Goal: Task Accomplishment & Management: Complete application form

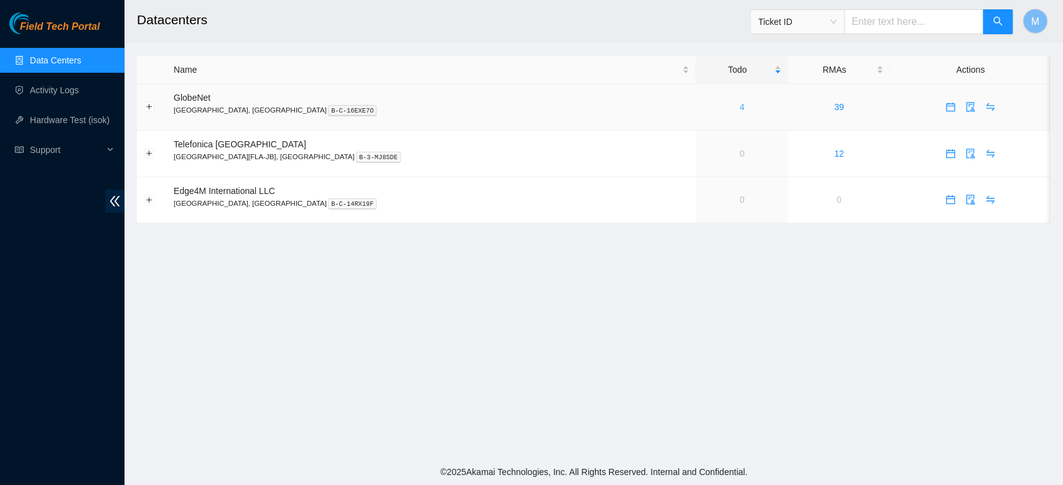
click at [739, 111] on link "4" at bounding box center [741, 107] width 5 height 10
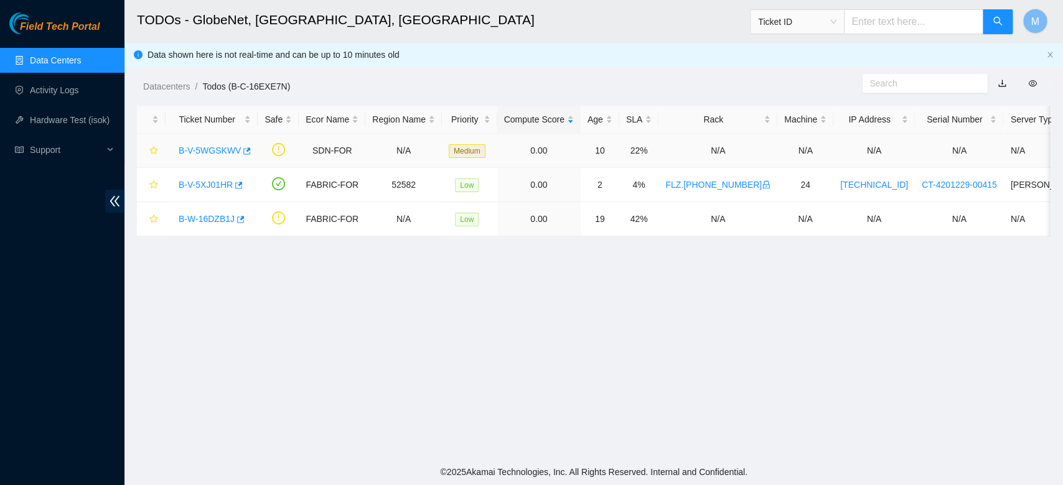
click at [215, 152] on link "B-V-5WGSKWV" at bounding box center [210, 151] width 62 height 10
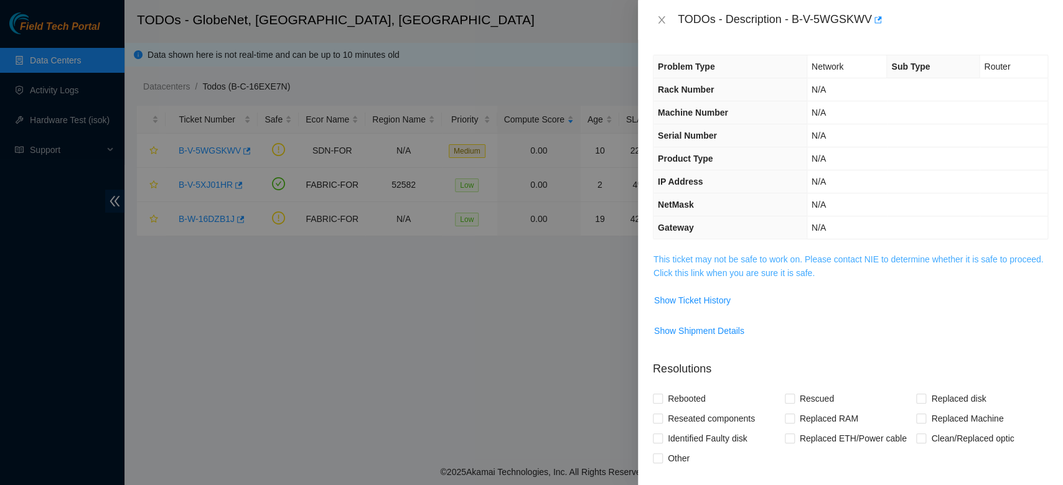
click at [821, 262] on link "This ticket may not be safe to work on. Please contact NIE to determine whether…" at bounding box center [847, 266] width 389 height 24
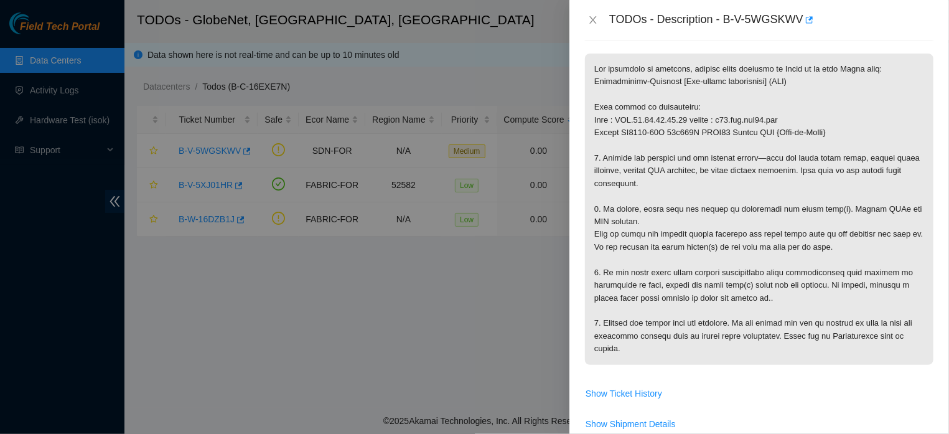
scroll to position [198, 0]
click at [592, 16] on icon "close" at bounding box center [593, 20] width 10 height 10
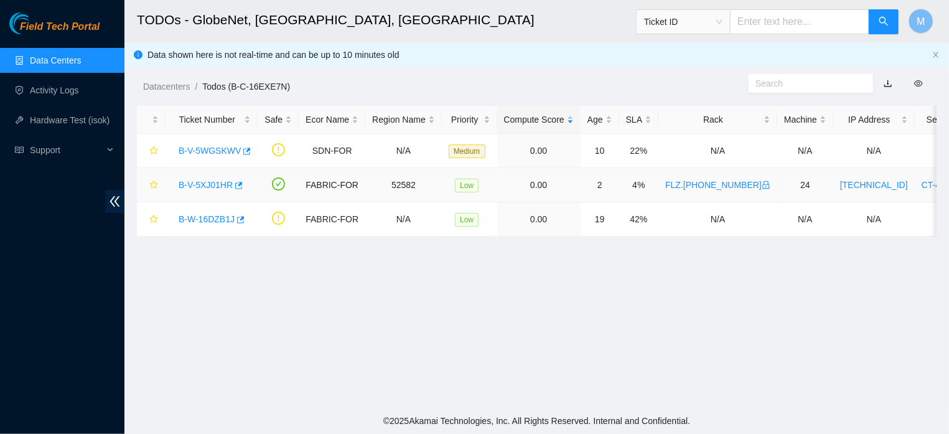
scroll to position [308, 0]
drag, startPoint x: 170, startPoint y: 185, endPoint x: 233, endPoint y: 195, distance: 63.6
copy link "B-V-5XJ01HR"
click at [213, 151] on link "B-V-5WGSKWV" at bounding box center [210, 151] width 62 height 10
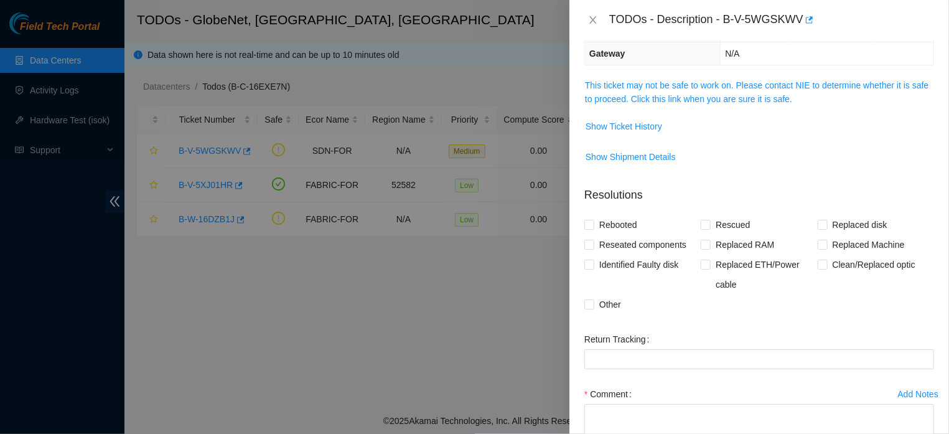
scroll to position [276, 0]
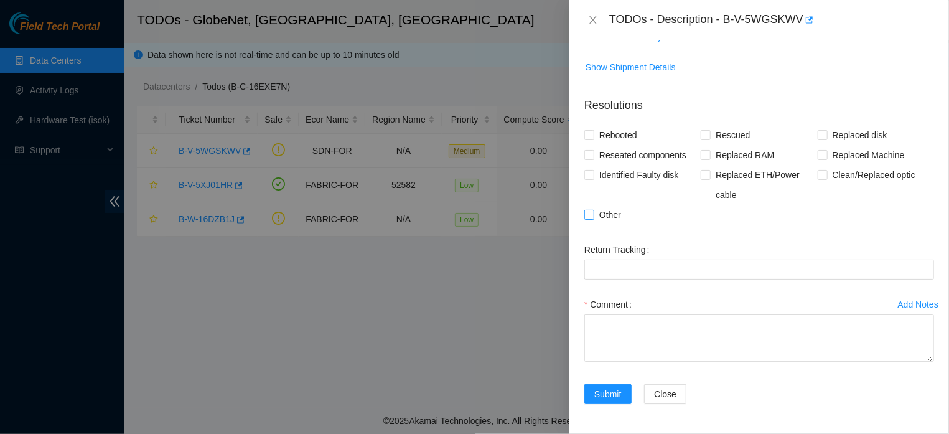
click at [593, 210] on input "Other" at bounding box center [588, 214] width 9 height 9
checkbox input "true"
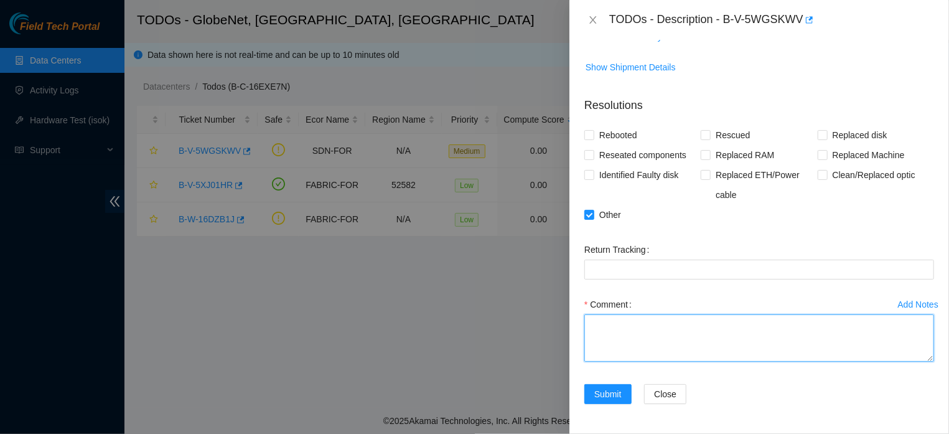
click at [614, 317] on textarea "Comment" at bounding box center [759, 337] width 350 height 47
paste textarea "IT WAS VERIFIED THAT THE EQUIPMENT IS LOCATED IN A RACK WHOSE REGION WAS DECOMM…"
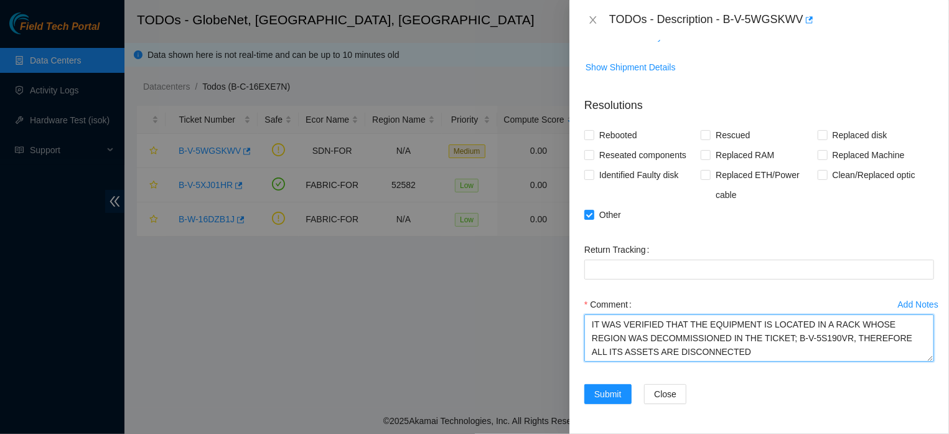
type textarea "IT WAS VERIFIED THAT THE EQUIPMENT IS LOCATED IN A RACK WHOSE REGION WAS DECOMM…"
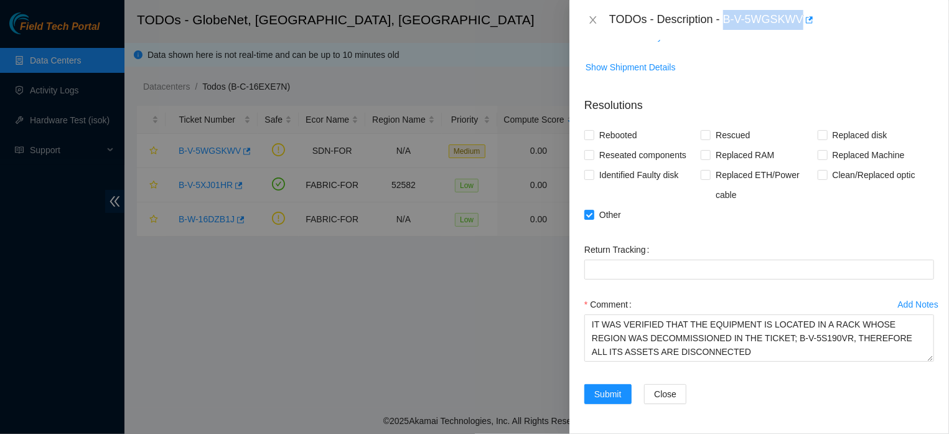
drag, startPoint x: 719, startPoint y: 19, endPoint x: 793, endPoint y: 26, distance: 73.8
click at [793, 26] on div "TODOs - Description - B-V-5WGSKWV" at bounding box center [771, 20] width 325 height 20
copy div "B-V-5WGSKWV"
click at [613, 393] on span "Submit" at bounding box center [607, 394] width 27 height 14
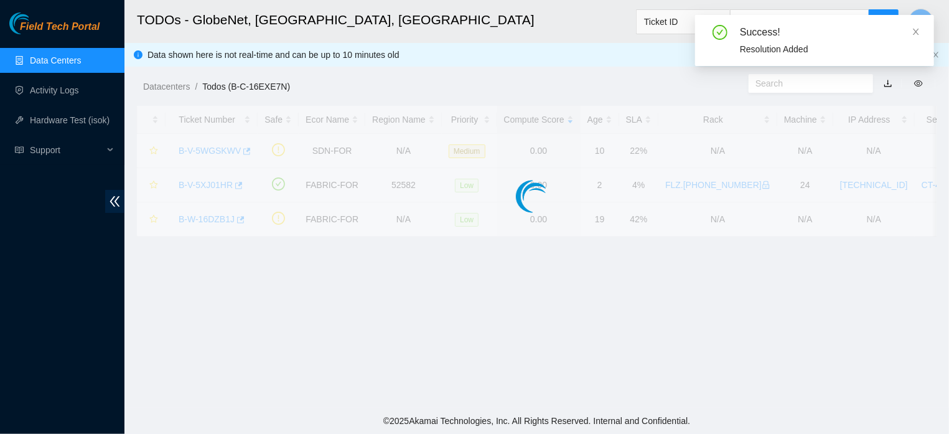
scroll to position [309, 0]
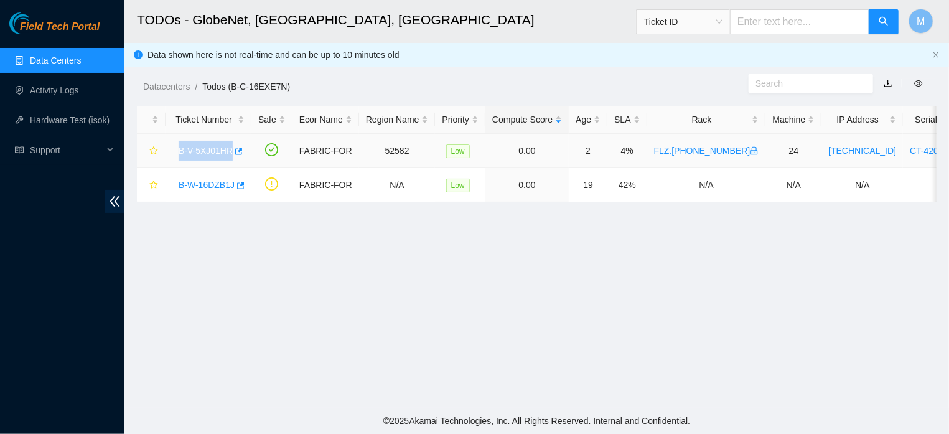
drag, startPoint x: 174, startPoint y: 149, endPoint x: 233, endPoint y: 162, distance: 60.4
click at [233, 162] on td "B-V-5XJ01HR" at bounding box center [208, 151] width 86 height 34
copy link "B-V-5XJ01HR"
click at [213, 148] on link "B-V-5XJ01HR" at bounding box center [206, 151] width 54 height 10
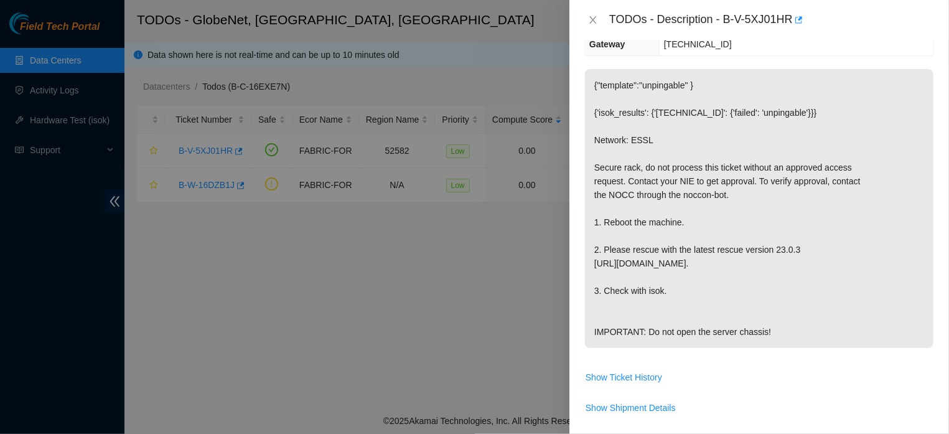
scroll to position [189, 0]
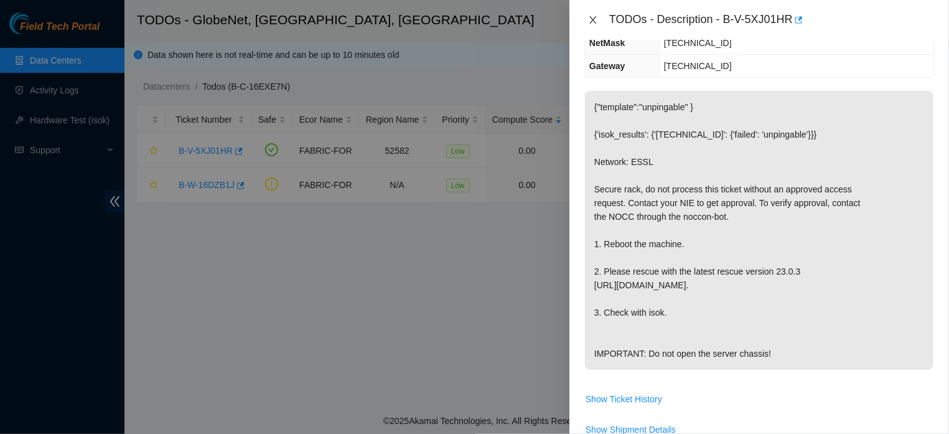
click at [590, 20] on icon "close" at bounding box center [593, 20] width 10 height 10
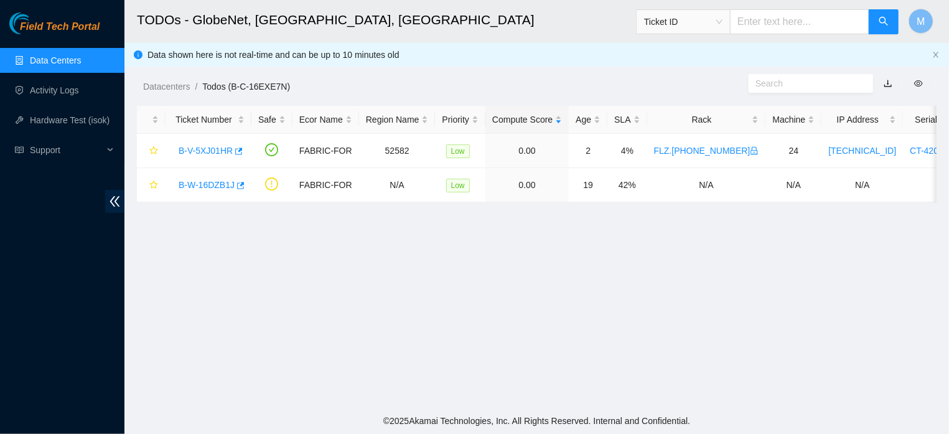
scroll to position [217, 0]
drag, startPoint x: 813, startPoint y: 154, endPoint x: 862, endPoint y: 157, distance: 49.3
click at [862, 157] on td "[TECHNICAL_ID]" at bounding box center [862, 151] width 82 height 34
copy link "[TECHNICAL_ID]"
click at [66, 121] on link "Hardware Test (isok)" at bounding box center [70, 120] width 80 height 10
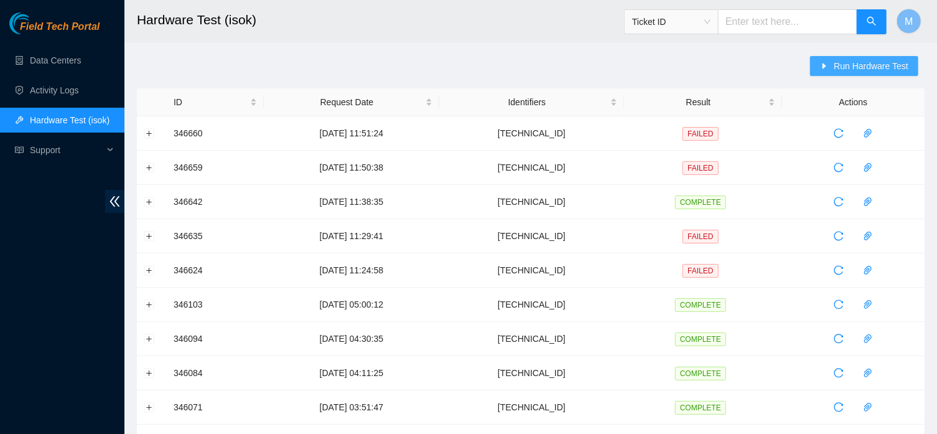
click at [838, 71] on span "Run Hardware Test" at bounding box center [871, 66] width 75 height 14
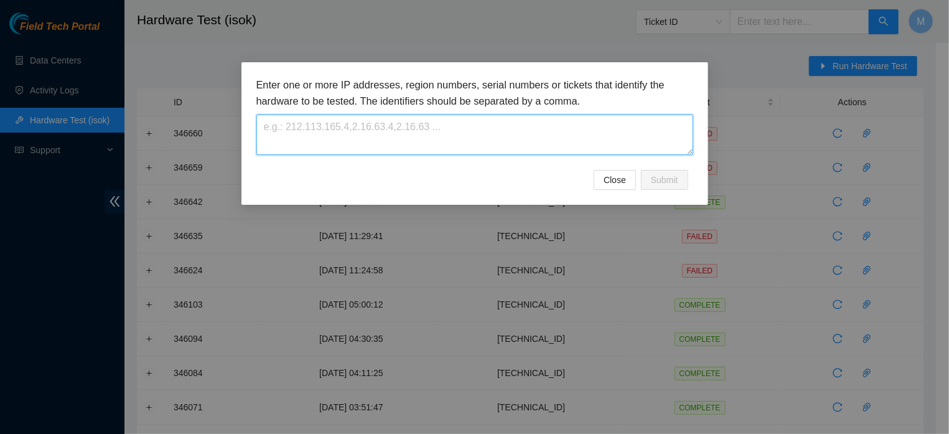
click at [610, 129] on textarea at bounding box center [474, 134] width 437 height 40
paste textarea "[TECHNICAL_ID]"
type textarea "[TECHNICAL_ID]"
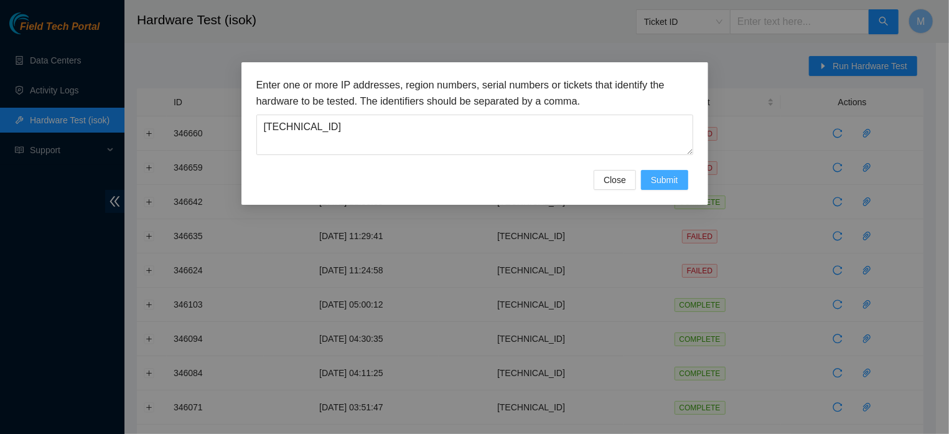
click at [653, 187] on span "Submit" at bounding box center [664, 180] width 27 height 14
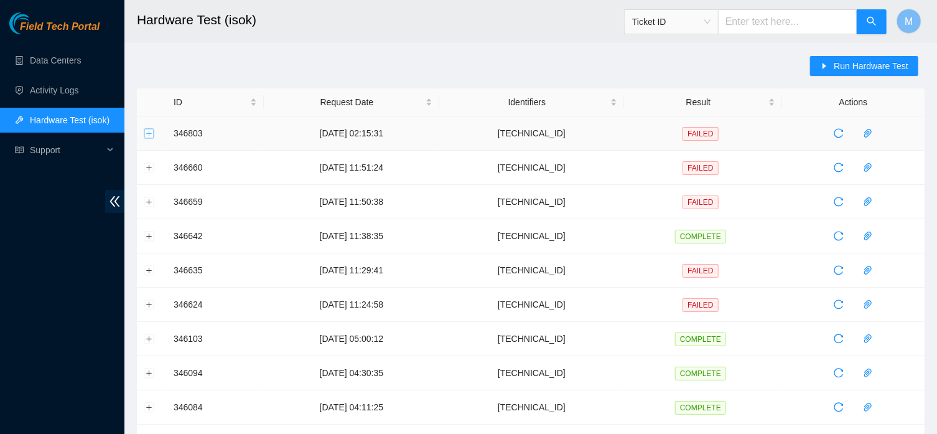
click at [147, 130] on button "Expand row" at bounding box center [149, 133] width 10 height 10
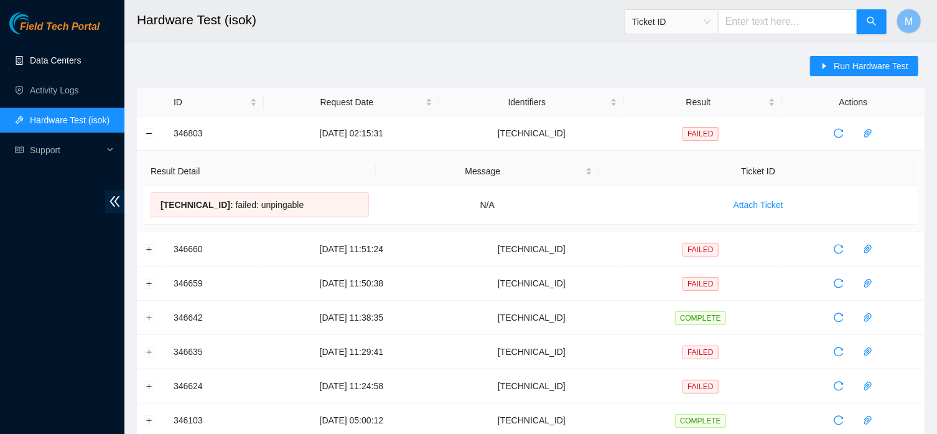
click at [34, 56] on link "Data Centers" at bounding box center [55, 60] width 51 height 10
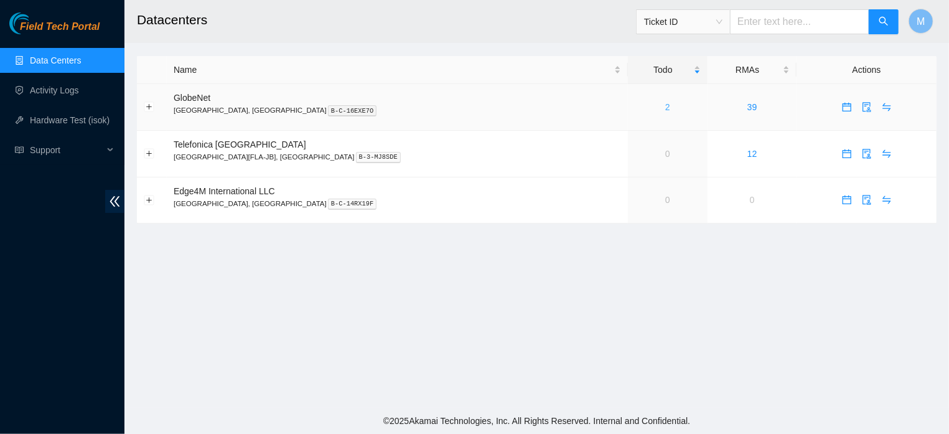
click at [665, 108] on link "2" at bounding box center [667, 107] width 5 height 10
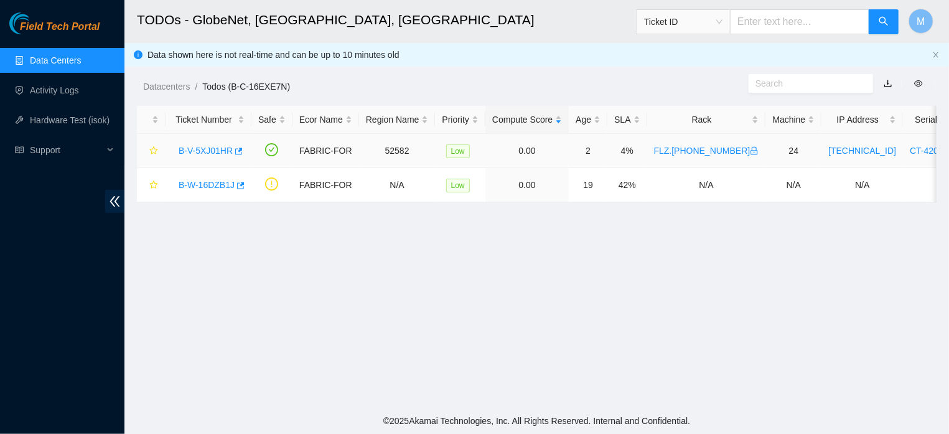
click at [219, 147] on link "B-V-5XJ01HR" at bounding box center [206, 151] width 54 height 10
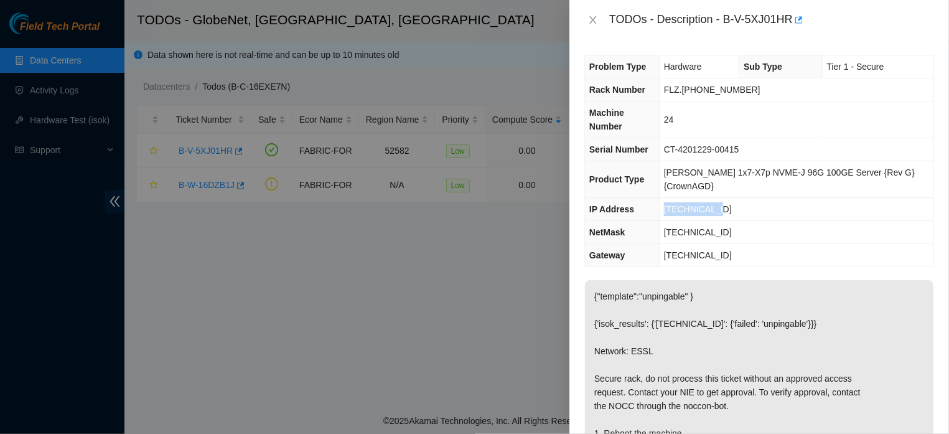
drag, startPoint x: 672, startPoint y: 210, endPoint x: 722, endPoint y: 211, distance: 49.8
click at [722, 211] on td "[TECHNICAL_ID]" at bounding box center [796, 209] width 274 height 23
copy span "[TECHNICAL_ID]"
click at [594, 22] on icon "close" at bounding box center [593, 20] width 10 height 10
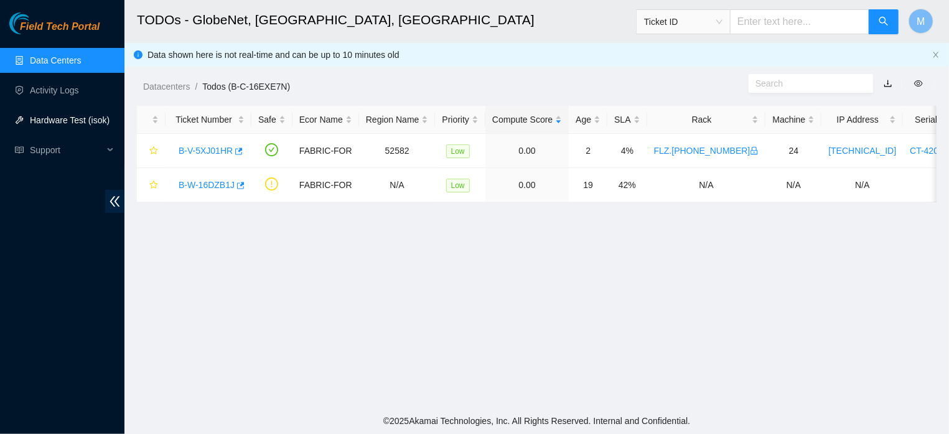
click at [65, 116] on link "Hardware Test (isok)" at bounding box center [70, 120] width 80 height 10
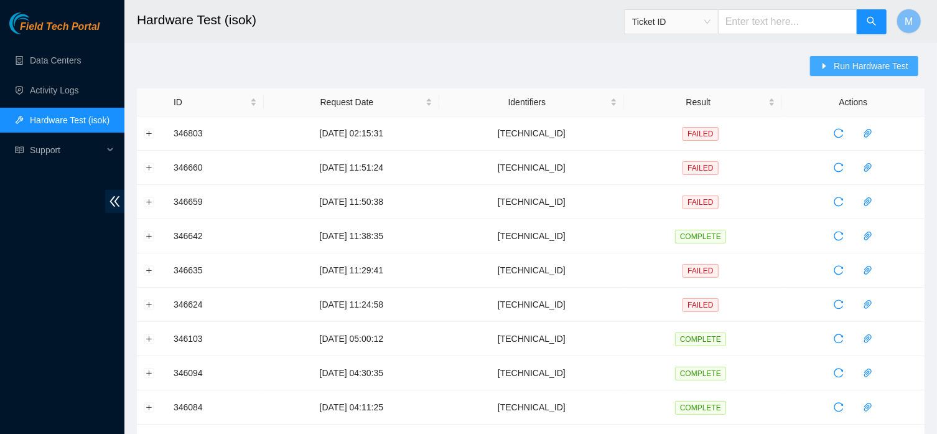
click at [823, 66] on icon "caret-right" at bounding box center [825, 66] width 4 height 6
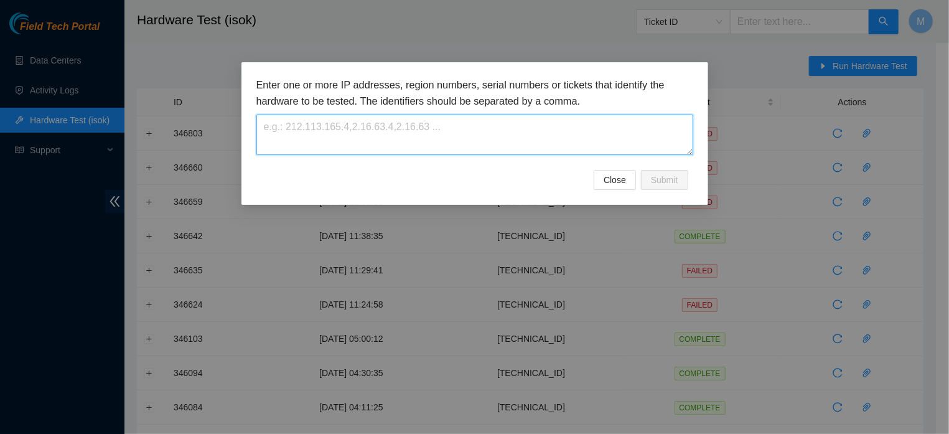
click at [601, 130] on textarea at bounding box center [474, 134] width 437 height 40
paste textarea "[TECHNICAL_ID]"
type textarea "[TECHNICAL_ID]"
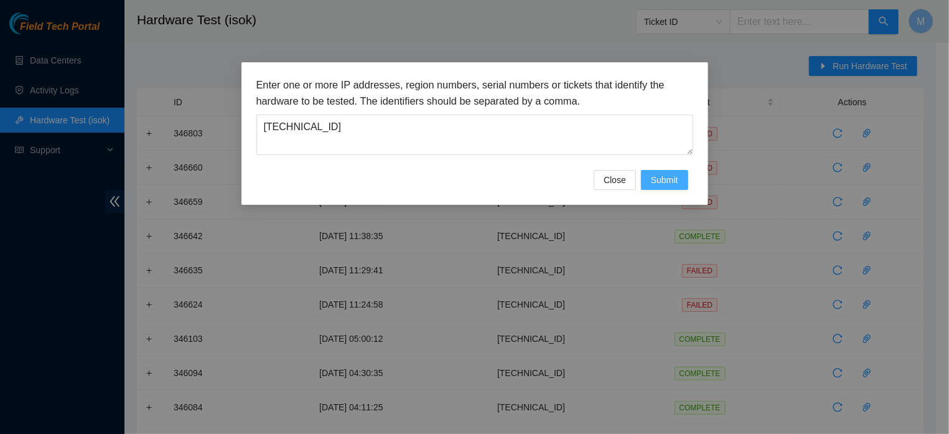
click at [661, 187] on span "Submit" at bounding box center [664, 180] width 27 height 14
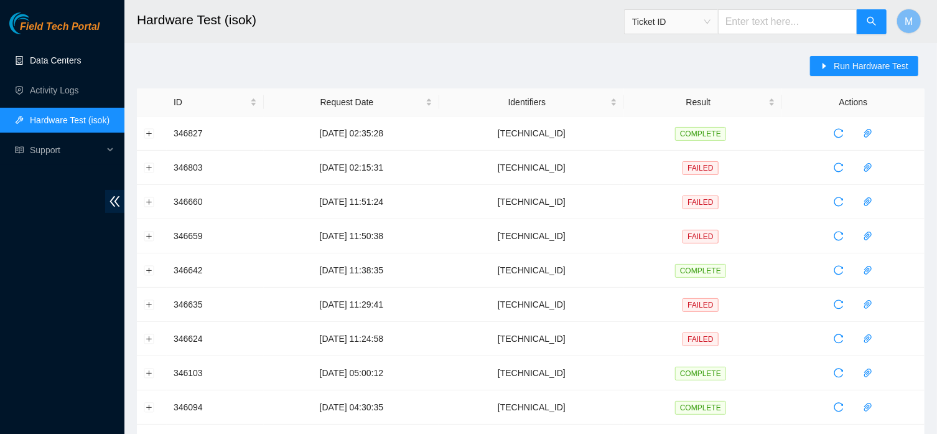
click at [65, 60] on link "Data Centers" at bounding box center [55, 60] width 51 height 10
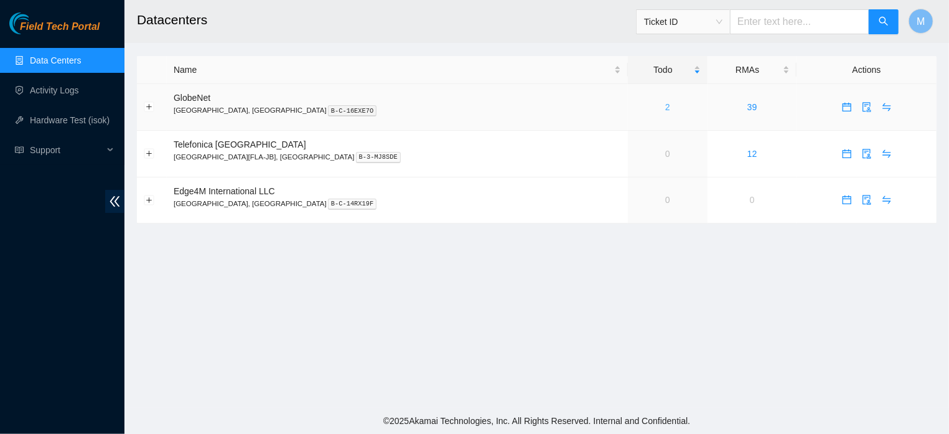
click at [665, 108] on link "2" at bounding box center [667, 107] width 5 height 10
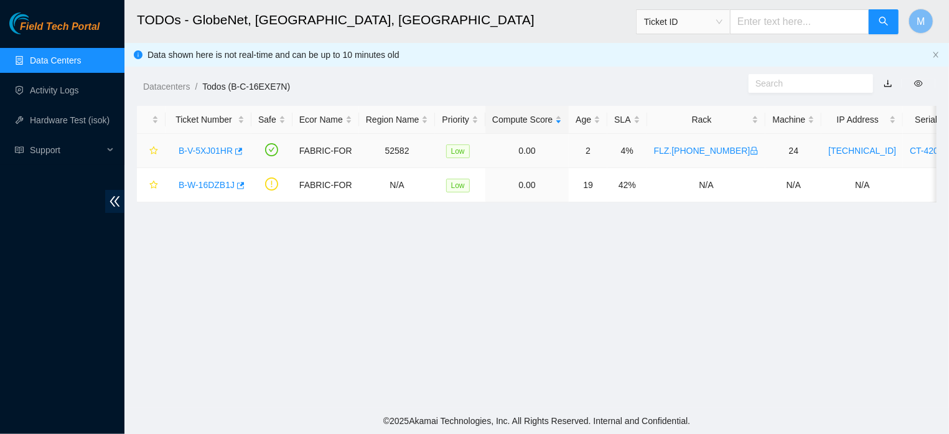
click at [221, 151] on link "B-V-5XJ01HR" at bounding box center [206, 151] width 54 height 10
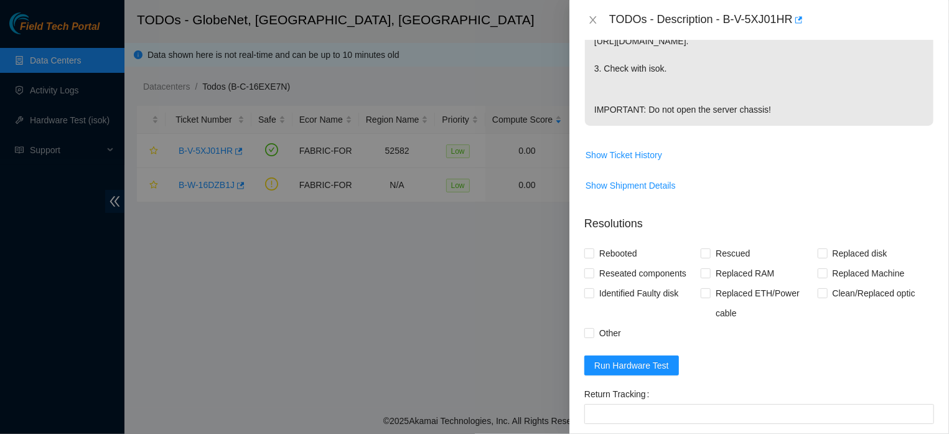
scroll to position [538, 0]
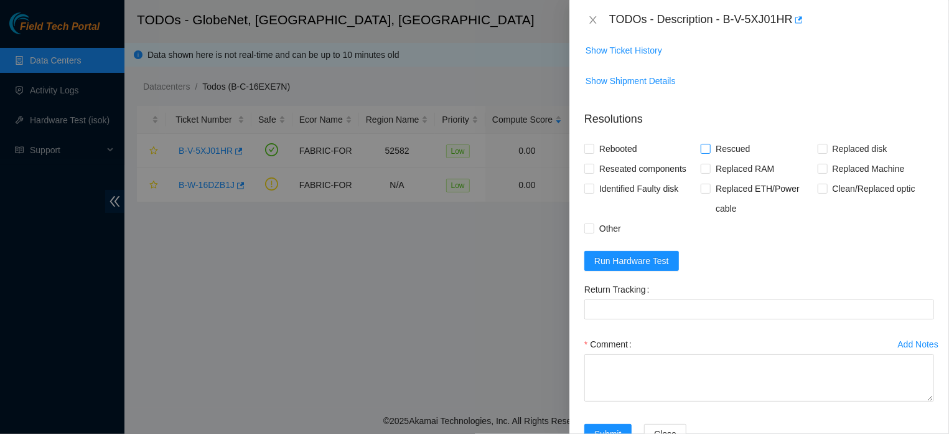
click at [702, 152] on input "Rescued" at bounding box center [705, 148] width 9 height 9
checkbox input "true"
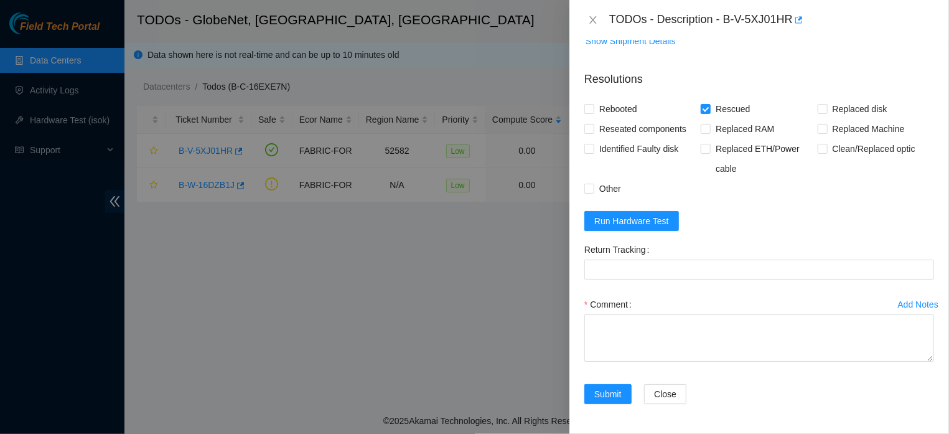
scroll to position [618, 0]
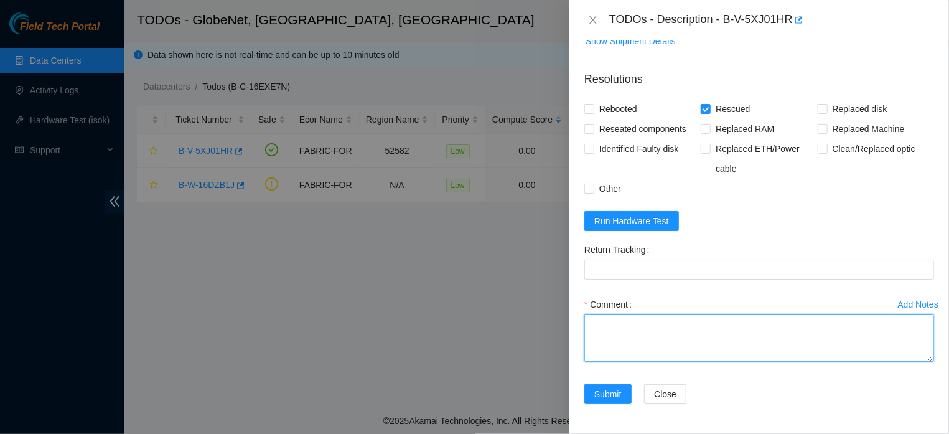
click at [680, 324] on textarea "Comment" at bounding box center [759, 337] width 350 height 47
paste textarea "THE MACHINE WAS LOCKED (BLACK SCREEN), IT WAS RESTARTED, NEW RESCUE WAS EXECUTE…"
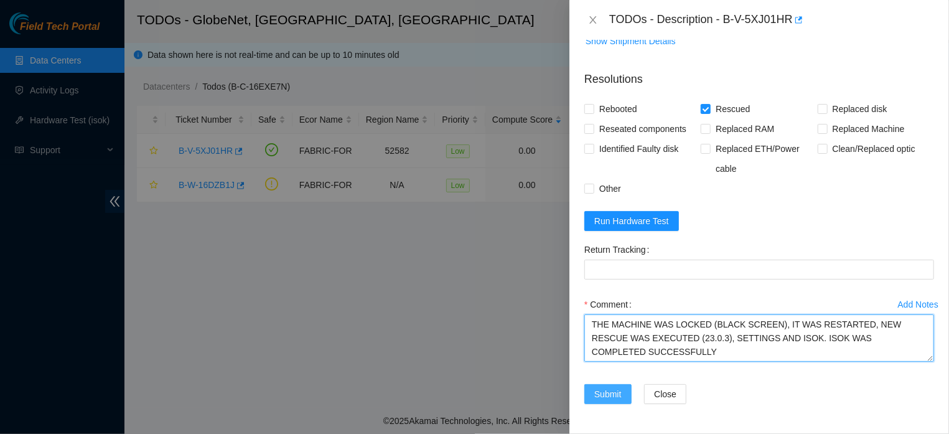
type textarea "THE MACHINE WAS LOCKED (BLACK SCREEN), IT WAS RESTARTED, NEW RESCUE WAS EXECUTE…"
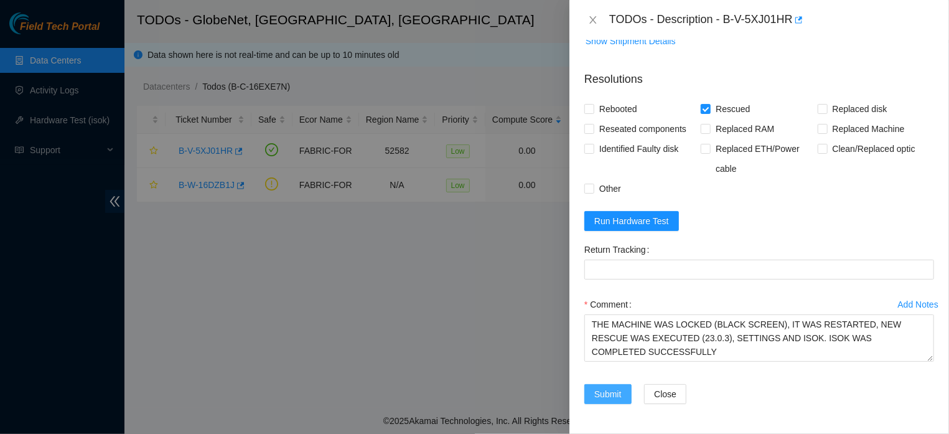
click at [613, 398] on span "Submit" at bounding box center [607, 394] width 27 height 14
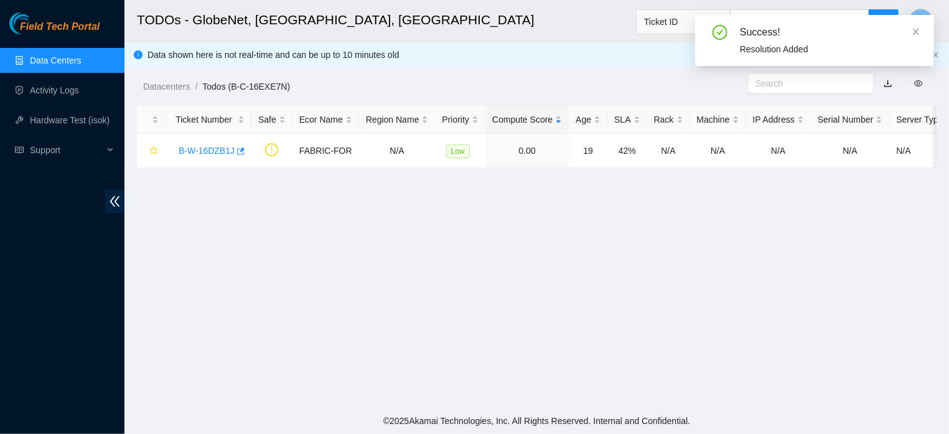
scroll to position [309, 0]
